Goal: Task Accomplishment & Management: Manage account settings

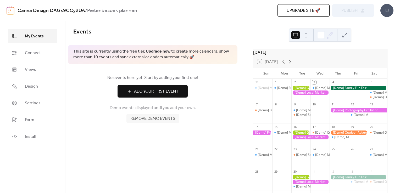
click at [157, 122] on span "Remove demo events" at bounding box center [152, 119] width 45 height 6
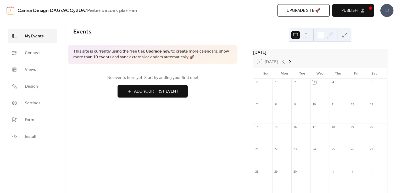
click at [291, 65] on icon at bounding box center [289, 62] width 6 height 6
click at [290, 65] on icon at bounding box center [289, 62] width 6 height 6
click at [346, 92] on div at bounding box center [338, 92] width 19 height 13
click at [171, 88] on span "Add Your First Event" at bounding box center [156, 91] width 44 height 6
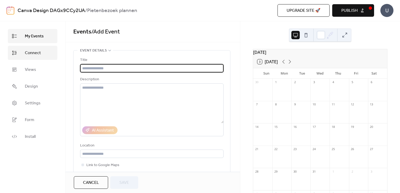
click at [32, 52] on span "Connect" at bounding box center [33, 53] width 16 height 6
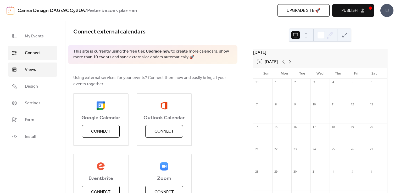
click at [30, 70] on span "Views" at bounding box center [30, 70] width 11 height 6
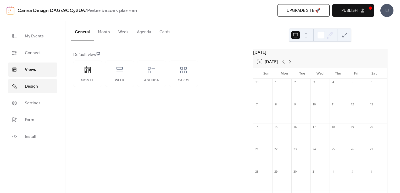
click at [32, 83] on span "Design" at bounding box center [31, 86] width 13 height 6
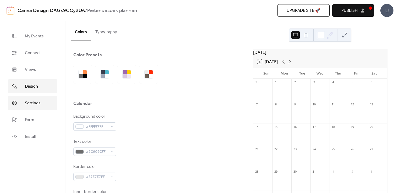
click at [32, 109] on link "Settings" at bounding box center [32, 103] width 49 height 14
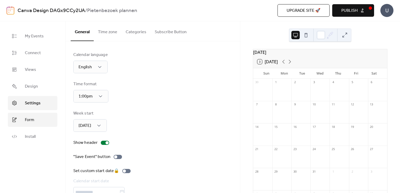
click at [30, 118] on span "Form" at bounding box center [29, 120] width 9 height 6
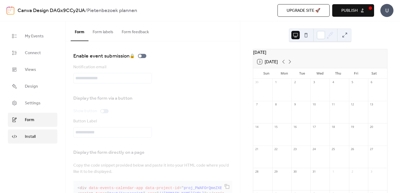
click at [36, 141] on link "Install" at bounding box center [32, 137] width 49 height 14
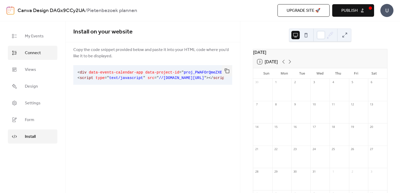
click at [34, 47] on link "Connect" at bounding box center [32, 53] width 49 height 14
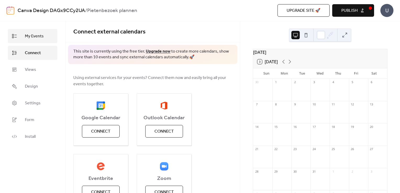
click at [34, 33] on span "My Events" at bounding box center [34, 36] width 19 height 6
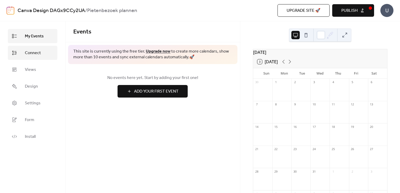
click at [24, 53] on link "Connect" at bounding box center [32, 53] width 49 height 14
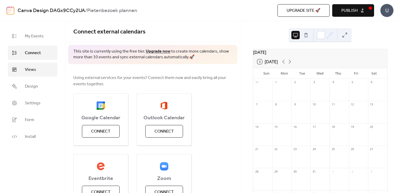
click at [36, 70] on link "Views" at bounding box center [32, 70] width 49 height 14
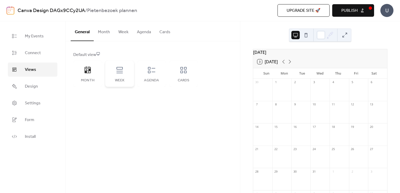
click at [110, 74] on div "Week" at bounding box center [119, 74] width 29 height 26
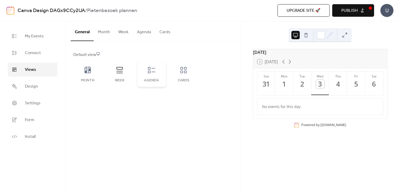
click at [145, 72] on div "Agenda" at bounding box center [151, 74] width 29 height 26
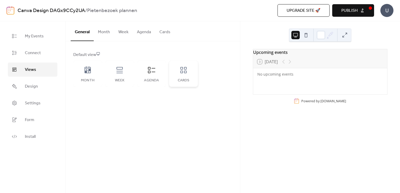
click at [184, 74] on icon at bounding box center [183, 70] width 8 height 8
click at [116, 74] on div "Week" at bounding box center [119, 74] width 29 height 26
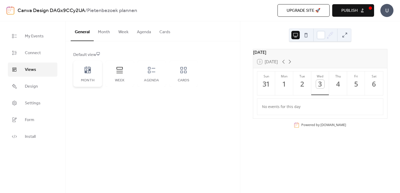
click at [89, 76] on div "Month" at bounding box center [87, 74] width 29 height 26
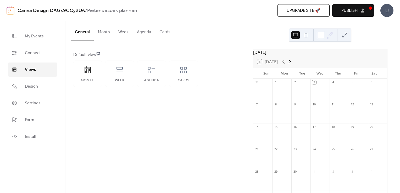
click at [290, 63] on icon at bounding box center [290, 62] width 2 height 4
click at [349, 88] on div at bounding box center [358, 92] width 19 height 13
click at [48, 37] on link "My Events" at bounding box center [32, 36] width 49 height 14
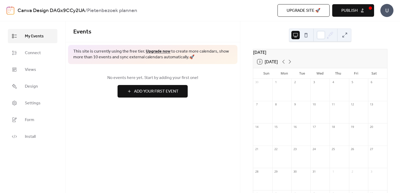
click at [134, 89] on span "Add Your First Event" at bounding box center [156, 91] width 44 height 6
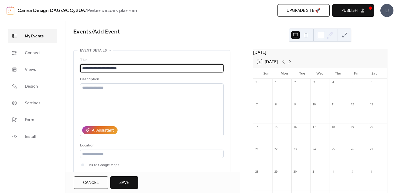
click at [125, 68] on input "**********" at bounding box center [151, 68] width 143 height 8
type input "**********"
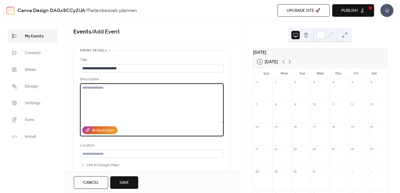
click at [92, 87] on textarea at bounding box center [151, 103] width 143 height 40
click at [123, 177] on button "Save" at bounding box center [124, 182] width 28 height 13
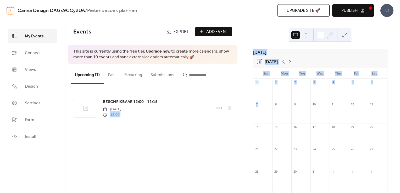
drag, startPoint x: 183, startPoint y: 116, endPoint x: 262, endPoint y: 109, distance: 79.6
click at [262, 109] on div "My Events Connect Views Design Settings Form Install My Events Events Export Ad…" at bounding box center [200, 107] width 400 height 172
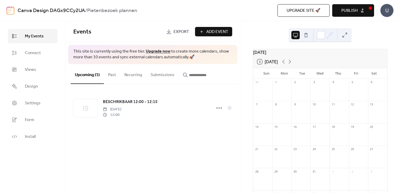
drag, startPoint x: 262, startPoint y: 109, endPoint x: 281, endPoint y: 138, distance: 34.5
click at [281, 138] on div at bounding box center [281, 137] width 19 height 13
click at [312, 106] on div "10" at bounding box center [314, 105] width 4 height 4
click at [373, 85] on div "6" at bounding box center [377, 82] width 19 height 7
click at [138, 70] on button "Recurring" at bounding box center [133, 73] width 26 height 19
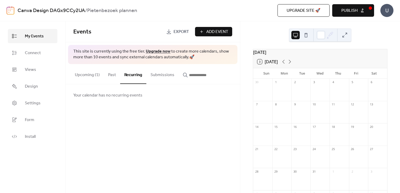
click at [110, 77] on button "Past" at bounding box center [112, 73] width 16 height 19
click at [76, 71] on button "Upcoming (1)" at bounding box center [87, 73] width 33 height 19
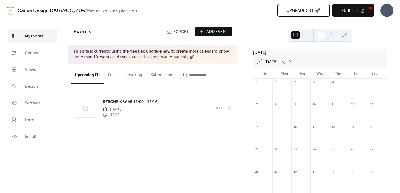
click at [222, 31] on span "Add Event" at bounding box center [217, 32] width 22 height 6
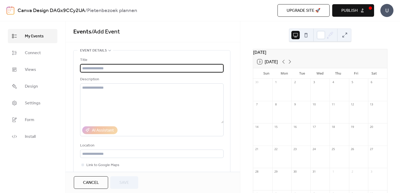
click at [33, 77] on ul "My Events Connect Views Design Settings Form Install" at bounding box center [32, 86] width 49 height 115
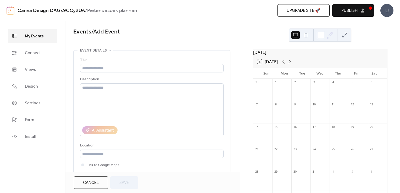
click at [33, 34] on span "My Events" at bounding box center [34, 36] width 19 height 6
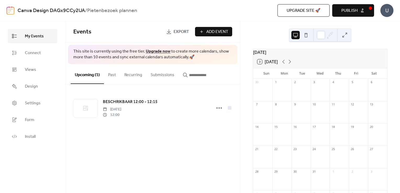
click at [182, 30] on span "Export" at bounding box center [180, 32] width 15 height 6
click at [375, 30] on div "[DATE] 3 [DATE] Sun Mon Tue Wed Thu Fri Sat 30 1 2 3 4 5 6 7 8 9 10 11 12 13 14…" at bounding box center [320, 107] width 160 height 172
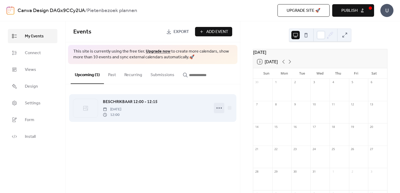
click at [218, 106] on icon at bounding box center [219, 108] width 8 height 8
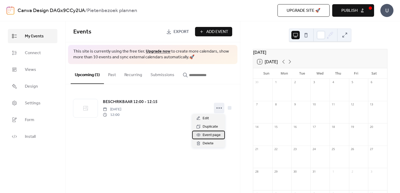
click at [210, 134] on span "Event page" at bounding box center [211, 135] width 18 height 6
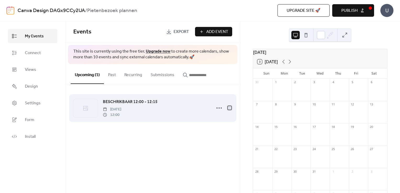
click at [230, 109] on div at bounding box center [230, 108] width 4 height 4
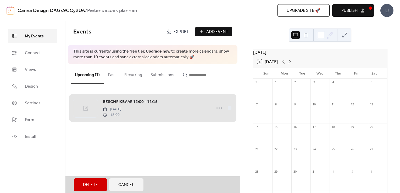
click at [164, 154] on div "Events Export Add Event This site is currently using the free tier. Upgrade now…" at bounding box center [152, 107] width 175 height 172
click at [291, 139] on div at bounding box center [281, 137] width 19 height 13
drag, startPoint x: 142, startPoint y: 111, endPoint x: 111, endPoint y: 117, distance: 31.9
click at [111, 117] on div "BESCHRIKBAAR 12:00 - 12:15 [DATE] 12:00" at bounding box center [152, 108] width 159 height 32
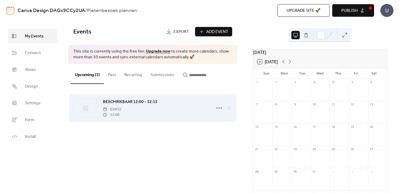
click at [121, 112] on span "12:00" at bounding box center [112, 114] width 18 height 5
drag, startPoint x: 128, startPoint y: 112, endPoint x: 102, endPoint y: 113, distance: 26.4
click at [102, 113] on div "BESCHRIKBAAR 12:00 - 12:15 [DATE] 12:00" at bounding box center [152, 108] width 159 height 32
click at [215, 108] on icon at bounding box center [219, 108] width 8 height 8
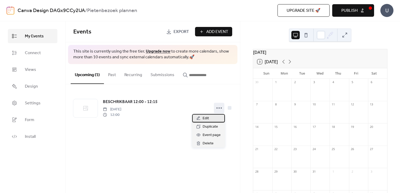
click at [214, 116] on div "Edit" at bounding box center [208, 118] width 33 height 8
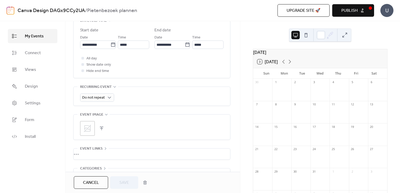
scroll to position [176, 0]
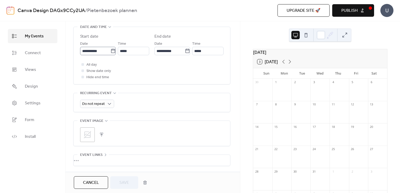
click at [110, 49] on icon at bounding box center [112, 50] width 5 height 5
click at [110, 49] on input "**********" at bounding box center [95, 51] width 30 height 8
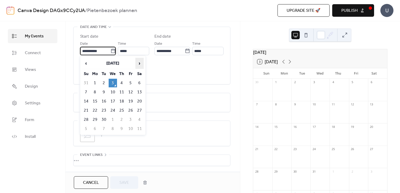
click at [141, 65] on span "›" at bounding box center [140, 63] width 8 height 10
click at [139, 65] on span "›" at bounding box center [140, 63] width 8 height 10
click at [131, 83] on td "5" at bounding box center [130, 83] width 8 height 9
type input "**********"
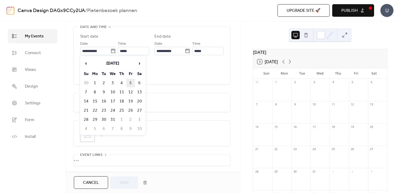
type input "**********"
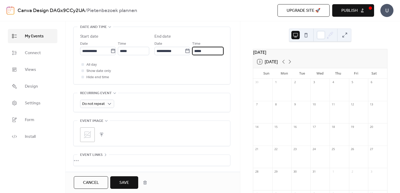
click at [198, 50] on input "*****" at bounding box center [207, 51] width 31 height 8
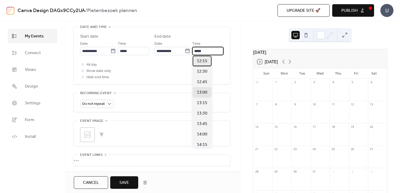
click at [206, 61] on span "12:15" at bounding box center [202, 61] width 10 height 6
type input "*****"
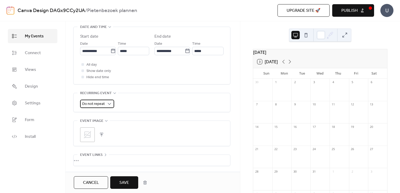
click at [104, 103] on div "Do not repeat" at bounding box center [97, 104] width 34 height 8
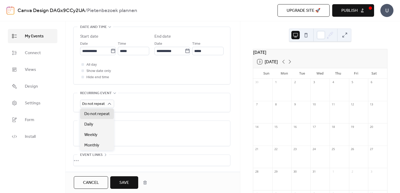
click at [127, 105] on div "Do not repeat" at bounding box center [151, 104] width 143 height 8
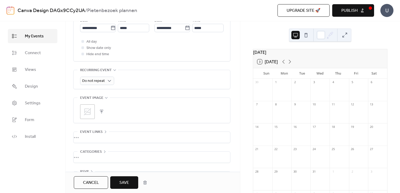
scroll to position [215, 0]
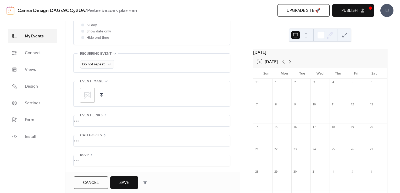
click at [88, 135] on div "•••" at bounding box center [152, 140] width 156 height 11
click at [105, 141] on div "No categories added yet. Add Category 🔒" at bounding box center [151, 152] width 143 height 34
click at [102, 136] on span "Categories" at bounding box center [91, 135] width 22 height 6
click at [97, 159] on div "•••" at bounding box center [152, 160] width 156 height 11
click at [91, 155] on icon at bounding box center [91, 155] width 4 height 4
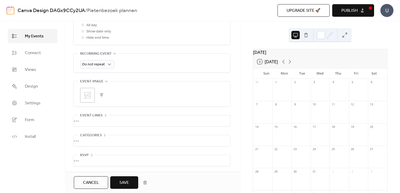
click at [92, 114] on span "Event links" at bounding box center [91, 115] width 22 height 6
click at [96, 115] on span "Event links" at bounding box center [91, 115] width 22 height 6
click at [128, 181] on span "Save" at bounding box center [124, 183] width 10 height 6
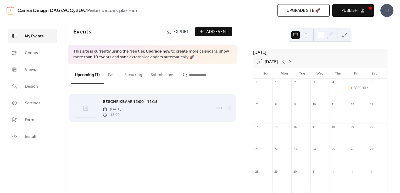
click at [213, 108] on div "BESCHRIKBAAR 12:00 - 12:15 [DATE] 12:00" at bounding box center [152, 108] width 159 height 32
click at [218, 108] on icon at bounding box center [219, 108] width 8 height 8
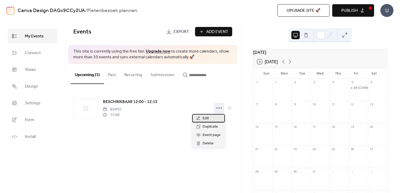
click at [208, 116] on span "Edit" at bounding box center [205, 118] width 6 height 6
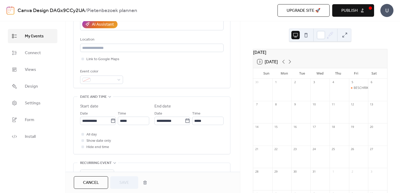
scroll to position [106, 0]
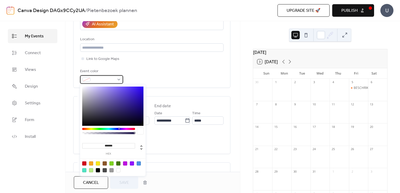
click at [110, 78] on span at bounding box center [104, 80] width 22 height 6
click at [118, 164] on div at bounding box center [118, 163] width 4 height 4
type input "*******"
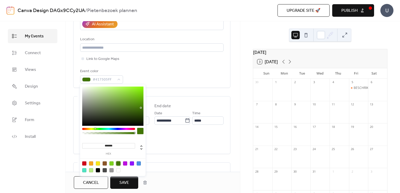
click at [126, 181] on span "Save" at bounding box center [124, 183] width 10 height 6
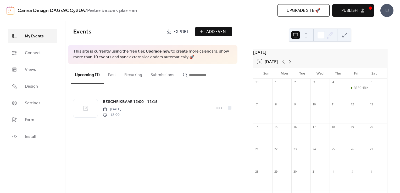
click at [205, 30] on button "Add Event" at bounding box center [213, 31] width 37 height 9
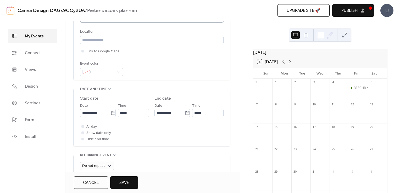
scroll to position [115, 0]
type input "**********"
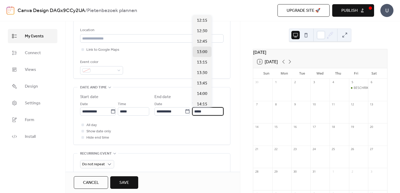
click at [197, 110] on input "*****" at bounding box center [207, 111] width 31 height 8
click at [204, 102] on span "14:15" at bounding box center [202, 104] width 10 height 6
type input "*****"
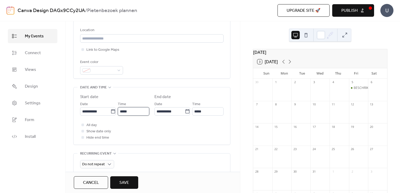
click at [134, 111] on input "*****" at bounding box center [133, 111] width 31 height 8
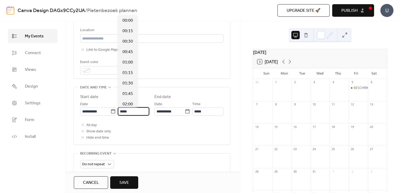
scroll to position [502, 0]
click at [127, 106] on span "14:00" at bounding box center [127, 104] width 10 height 6
type input "*****"
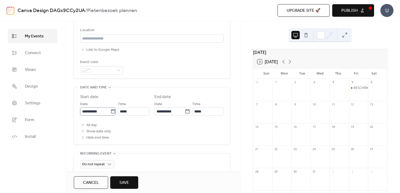
click at [111, 112] on icon at bounding box center [112, 111] width 5 height 5
click at [110, 112] on input "**********" at bounding box center [95, 111] width 30 height 8
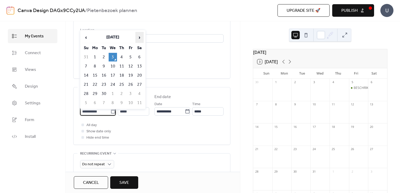
click at [140, 38] on span "›" at bounding box center [140, 37] width 8 height 10
click at [133, 59] on td "5" at bounding box center [130, 57] width 8 height 9
type input "**********"
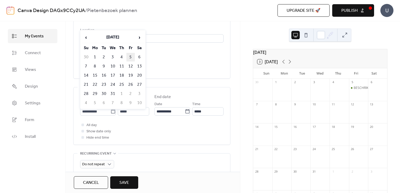
type input "**********"
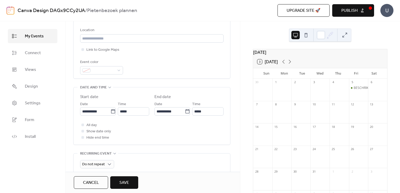
click at [122, 184] on span "Save" at bounding box center [124, 183] width 10 height 6
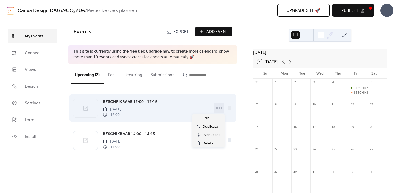
click at [219, 108] on icon at bounding box center [219, 108] width 8 height 8
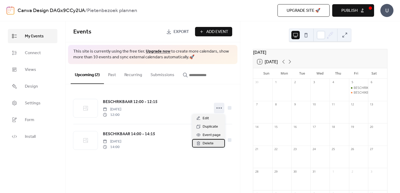
click at [208, 145] on span "Delete" at bounding box center [207, 143] width 11 height 6
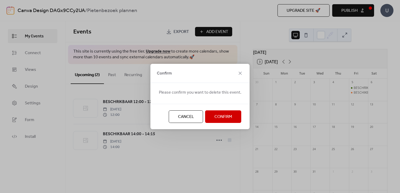
click at [224, 114] on span "Confirm" at bounding box center [223, 117] width 18 height 6
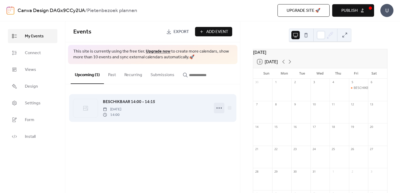
click at [219, 109] on icon at bounding box center [219, 108] width 8 height 8
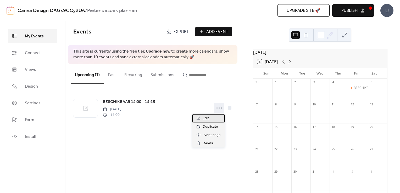
click at [207, 119] on span "Edit" at bounding box center [205, 118] width 6 height 6
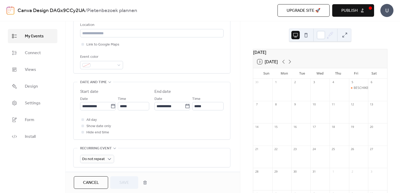
scroll to position [121, 0]
click at [117, 65] on div at bounding box center [101, 64] width 43 height 8
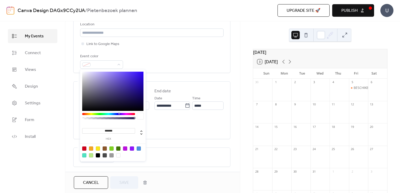
click at [120, 148] on div at bounding box center [118, 149] width 4 height 4
type input "*******"
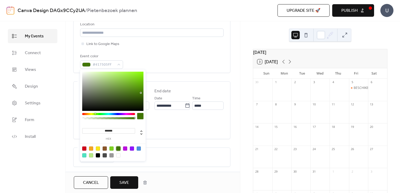
click at [129, 183] on span "Save" at bounding box center [124, 183] width 10 height 6
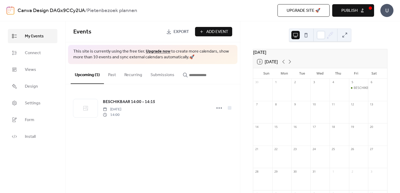
click at [202, 32] on button "Add Event" at bounding box center [213, 31] width 37 height 9
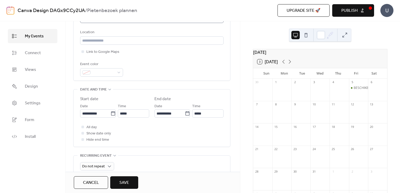
scroll to position [114, 0]
type input "**********"
click at [118, 73] on div at bounding box center [101, 72] width 43 height 8
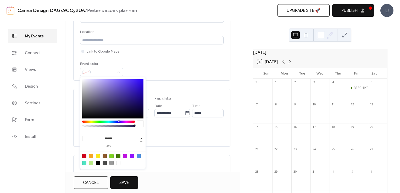
click at [119, 154] on div at bounding box center [118, 156] width 4 height 4
type input "*******"
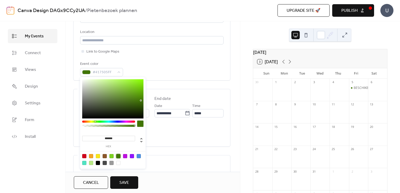
click at [172, 122] on div "**********" at bounding box center [151, 119] width 143 height 47
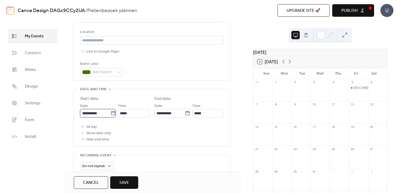
click at [99, 113] on input "**********" at bounding box center [95, 113] width 30 height 8
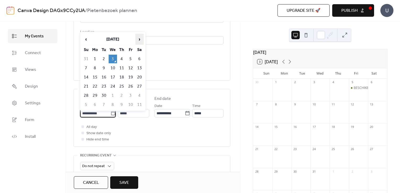
click at [139, 37] on span "›" at bounding box center [140, 39] width 8 height 10
click at [132, 59] on td "5" at bounding box center [130, 59] width 8 height 9
type input "**********"
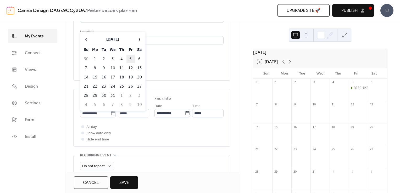
type input "**********"
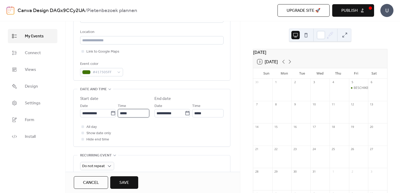
click at [135, 114] on input "*****" at bounding box center [133, 113] width 31 height 8
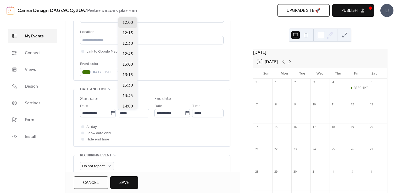
scroll to position [582, 0]
click at [128, 47] on span "14:30" at bounding box center [127, 47] width 10 height 6
type input "*****"
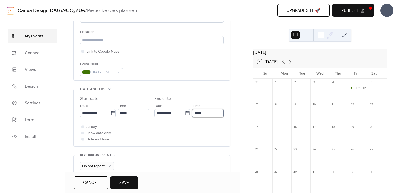
click at [198, 115] on input "*****" at bounding box center [207, 113] width 31 height 8
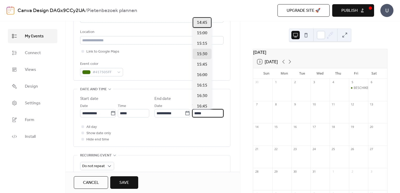
click at [201, 23] on span "14:45" at bounding box center [202, 23] width 10 height 6
type input "*****"
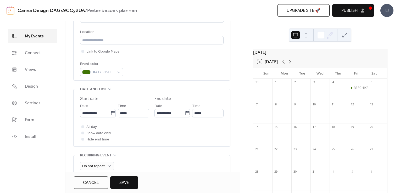
click at [119, 184] on button "Save" at bounding box center [124, 182] width 28 height 13
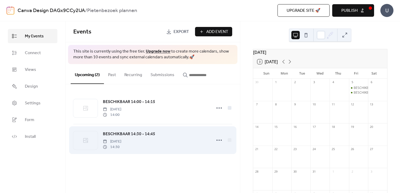
drag, startPoint x: 202, startPoint y: 119, endPoint x: 165, endPoint y: 136, distance: 40.7
click at [165, 136] on div "BESCHIKBAAR 14:30 - 14:45 [DATE] 14:30" at bounding box center [155, 140] width 105 height 19
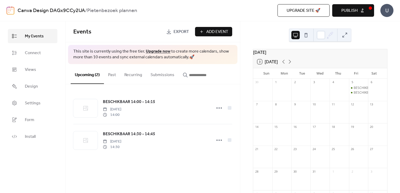
click at [214, 32] on span "Add Event" at bounding box center [217, 32] width 22 height 6
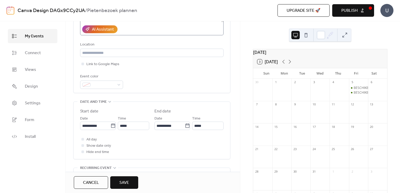
scroll to position [103, 0]
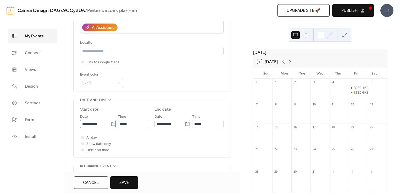
type input "**********"
click at [113, 123] on icon at bounding box center [112, 123] width 5 height 5
click at [110, 123] on input "**********" at bounding box center [95, 124] width 30 height 8
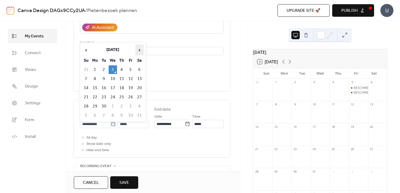
click at [140, 48] on span "›" at bounding box center [140, 50] width 8 height 10
click at [133, 69] on td "5" at bounding box center [130, 69] width 8 height 9
type input "**********"
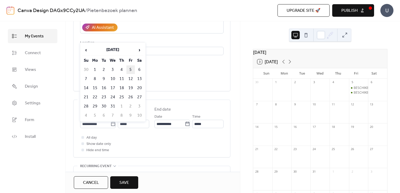
type input "**********"
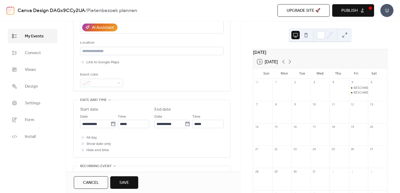
click at [134, 128] on div "**********" at bounding box center [151, 129] width 143 height 47
click at [132, 125] on input "*****" at bounding box center [133, 124] width 31 height 8
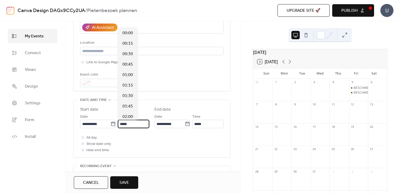
scroll to position [502, 0]
click at [129, 116] on span "14:00" at bounding box center [127, 117] width 10 height 6
type input "*****"
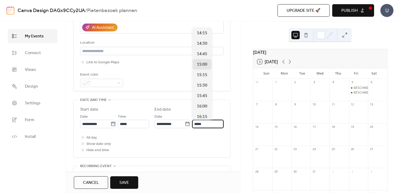
click at [200, 123] on input "*****" at bounding box center [207, 124] width 31 height 8
click at [201, 43] on span "14:30" at bounding box center [202, 44] width 10 height 6
type input "*****"
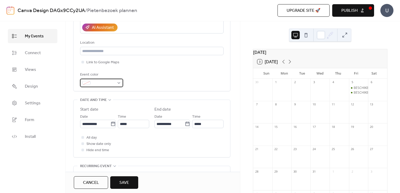
click at [108, 85] on span at bounding box center [104, 83] width 22 height 6
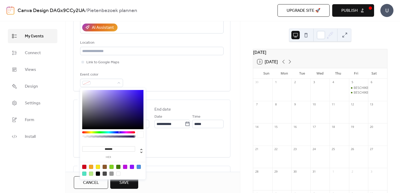
click at [117, 164] on div at bounding box center [113, 170] width 66 height 16
click at [119, 166] on div at bounding box center [118, 167] width 4 height 4
type input "*******"
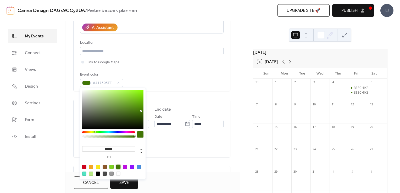
click at [126, 185] on span "Save" at bounding box center [124, 183] width 10 height 6
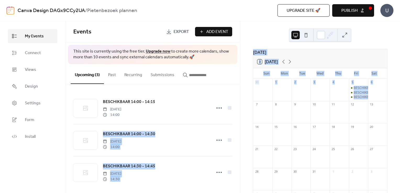
drag, startPoint x: 240, startPoint y: 98, endPoint x: 241, endPoint y: 109, distance: 11.0
click at [241, 109] on div "My Events Connect Views Design Settings Form Install My Events Events Export Ad…" at bounding box center [200, 107] width 400 height 172
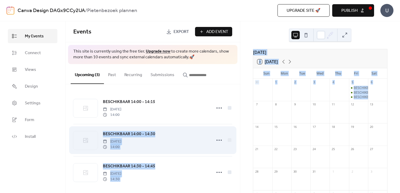
drag, startPoint x: 241, startPoint y: 109, endPoint x: 186, endPoint y: 140, distance: 62.6
click at [186, 140] on div "BESCHIKBAAR 14:00 - 14:30 [DATE] 14:00" at bounding box center [155, 140] width 105 height 19
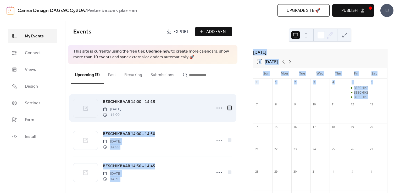
click at [228, 107] on div at bounding box center [230, 108] width 4 height 4
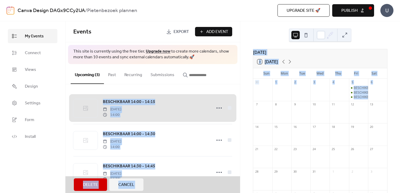
click at [227, 107] on div "BESCHIKBAAR 14:00 - 14:15 [DATE] 14:00" at bounding box center [152, 108] width 159 height 32
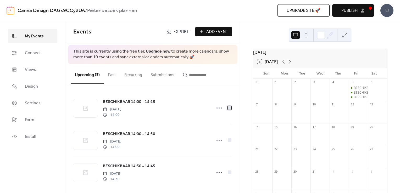
click at [228, 107] on div at bounding box center [230, 108] width 4 height 4
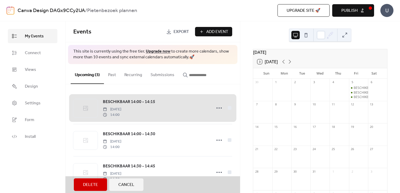
click at [226, 104] on div "BESCHIKBAAR 14:00 - 14:15 [DATE] 14:00" at bounding box center [152, 108] width 159 height 32
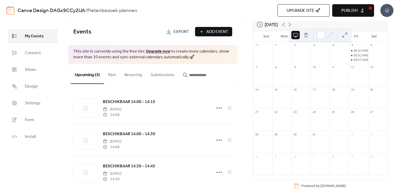
scroll to position [47, 0]
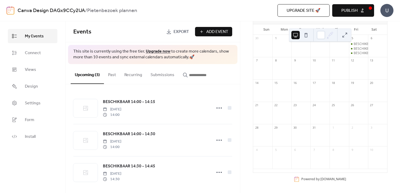
click at [339, 14] on button "Publish" at bounding box center [353, 10] width 42 height 13
click at [352, 12] on div "Upgrade site 🚀 Preview Publish" at bounding box center [291, 10] width 165 height 13
click at [175, 34] on span "Export" at bounding box center [180, 32] width 15 height 6
drag, startPoint x: 335, startPoint y: 57, endPoint x: 278, endPoint y: 55, distance: 57.3
click at [278, 55] on div "1" at bounding box center [281, 46] width 19 height 22
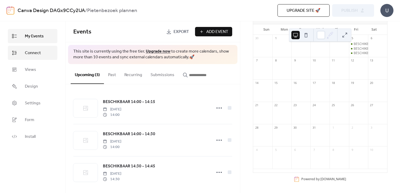
click at [33, 48] on link "Connect" at bounding box center [32, 53] width 49 height 14
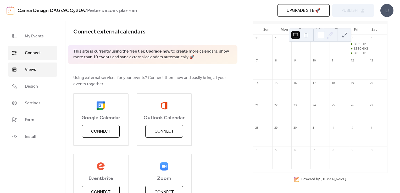
click at [22, 72] on link "Views" at bounding box center [32, 70] width 49 height 14
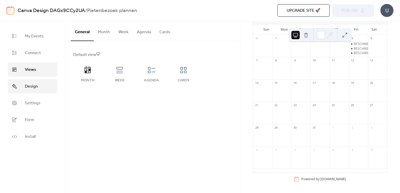
click at [27, 83] on span "Design" at bounding box center [31, 86] width 13 height 6
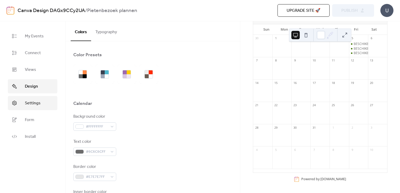
click at [31, 100] on span "Settings" at bounding box center [33, 103] width 16 height 6
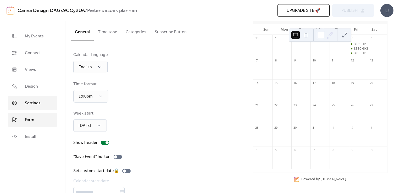
click at [31, 119] on span "Form" at bounding box center [29, 120] width 9 height 6
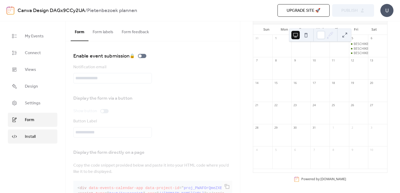
click at [35, 137] on span "Install" at bounding box center [30, 137] width 11 height 6
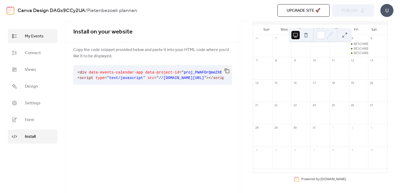
click at [17, 35] on link "My Events" at bounding box center [32, 36] width 49 height 14
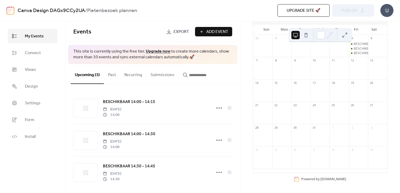
click at [172, 33] on link "Export" at bounding box center [177, 31] width 31 height 9
click at [235, 18] on div "Canva Design DAGx9CCy2UA / Pietenbezoek plannen Upgrade site 🚀 Preview Publish U" at bounding box center [200, 10] width 387 height 21
drag, startPoint x: 258, startPoint y: 14, endPoint x: 295, endPoint y: 32, distance: 41.3
click at [295, 32] on div "Canva Design DAGx9CCy2UA / Pietenbezoek plannen Upgrade site 🚀 Preview Publish …" at bounding box center [200, 96] width 400 height 193
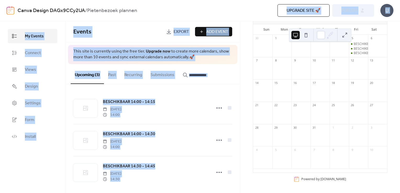
scroll to position [43, 0]
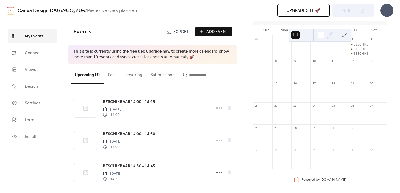
drag, startPoint x: 295, startPoint y: 32, endPoint x: 378, endPoint y: 26, distance: 82.9
click at [378, 25] on div "3 [DATE]" at bounding box center [320, 18] width 134 height 13
click at [295, 181] on rect at bounding box center [296, 179] width 5 height 5
click at [303, 34] on button at bounding box center [306, 35] width 8 height 8
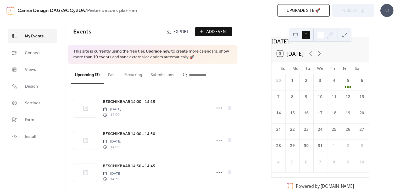
scroll to position [16, 0]
click at [295, 35] on button at bounding box center [295, 35] width 8 height 8
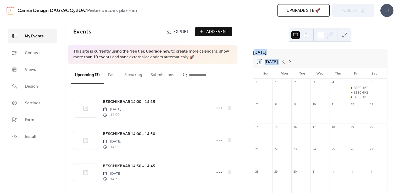
drag, startPoint x: 260, startPoint y: 36, endPoint x: 297, endPoint y: 64, distance: 46.6
click at [297, 64] on div "[DATE] 3 [DATE] Sun Mon Tue Wed Thu Fri Sat 30 1 2 3 4 5 BESCHIKBAAR 14:00 - 14…" at bounding box center [320, 107] width 160 height 172
click at [251, 35] on div "[DATE] 3 [DATE] Sun Mon Tue Wed Thu Fri Sat 30 1 2 3 4 5 BESCHIKBAAR 14:00 - 14…" at bounding box center [320, 107] width 160 height 172
click at [65, 111] on div "My Events Connect Views Design Settings Form Install" at bounding box center [32, 107] width 65 height 172
click at [238, 89] on div "BESCHIKBAAR 14:00 - 14:15 [DATE] 14:00 BESCHIKBAAR 14:00 - 14:30 [DATE] 14:00 B…" at bounding box center [152, 138] width 175 height 109
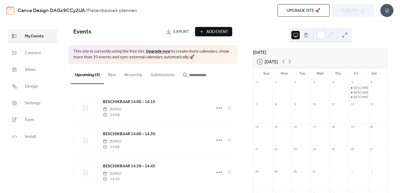
click at [350, 8] on div "Upgrade site 🚀 Preview Publish" at bounding box center [291, 10] width 165 height 13
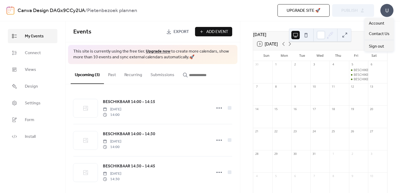
click at [388, 13] on div "U" at bounding box center [386, 10] width 13 height 13
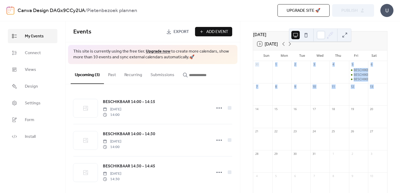
drag, startPoint x: 396, startPoint y: 57, endPoint x: 399, endPoint y: 99, distance: 41.7
click at [399, 99] on html "Canva Design DAGx9CCy2UA / Pietenbezoek plannen Upgrade site 🚀 Preview Publish …" at bounding box center [200, 96] width 400 height 193
click at [386, 156] on div "[DATE] 3 [DATE] Sun Mon Tue Wed Thu Fri Sat 30 1 2 3 4 5 BESCHIKBAAR 14:00 - 14…" at bounding box center [320, 121] width 143 height 180
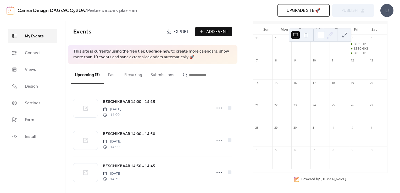
click at [312, 179] on div "Powered by [DOMAIN_NAME]" at bounding box center [323, 179] width 45 height 4
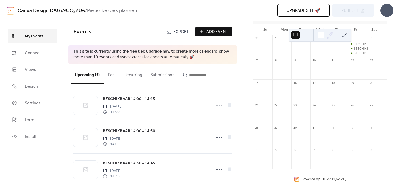
click at [22, 38] on link "My Events" at bounding box center [32, 36] width 49 height 14
click at [25, 12] on link "Canva Design DAGx9CCy2UA" at bounding box center [51, 11] width 67 height 10
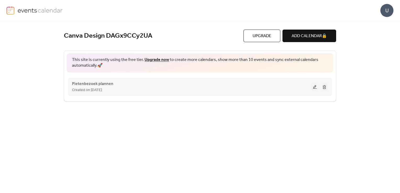
click at [102, 89] on span "Created on [DATE]" at bounding box center [87, 90] width 30 height 6
click at [314, 86] on button at bounding box center [314, 87] width 7 height 8
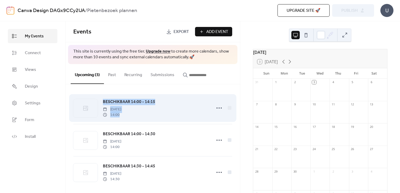
drag, startPoint x: 73, startPoint y: 90, endPoint x: 172, endPoint y: 123, distance: 104.3
click at [172, 123] on div "BESCHIKBAAR 14:00 - 14:15 [DATE] 14:00 BESCHIKBAAR 14:00 - 14:30 [DATE] 14:00 B…" at bounding box center [152, 138] width 175 height 109
